Goal: Find contact information: Find contact information

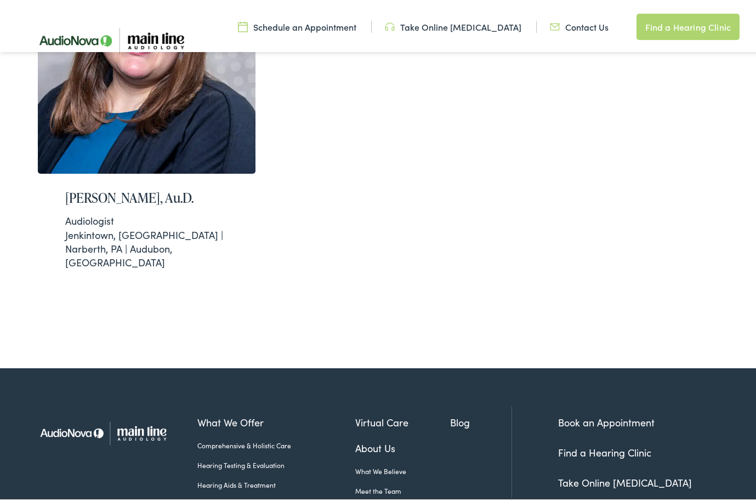
scroll to position [877, 0]
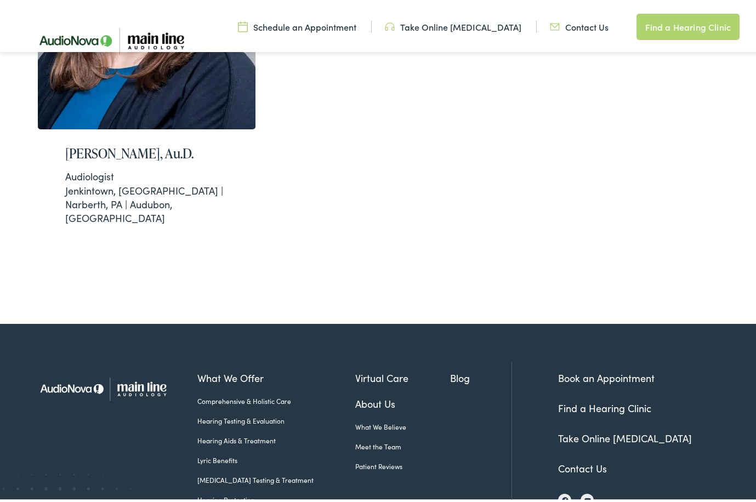
click at [577, 459] on link "Contact Us" at bounding box center [582, 466] width 49 height 14
